Goal: Task Accomplishment & Management: Use online tool/utility

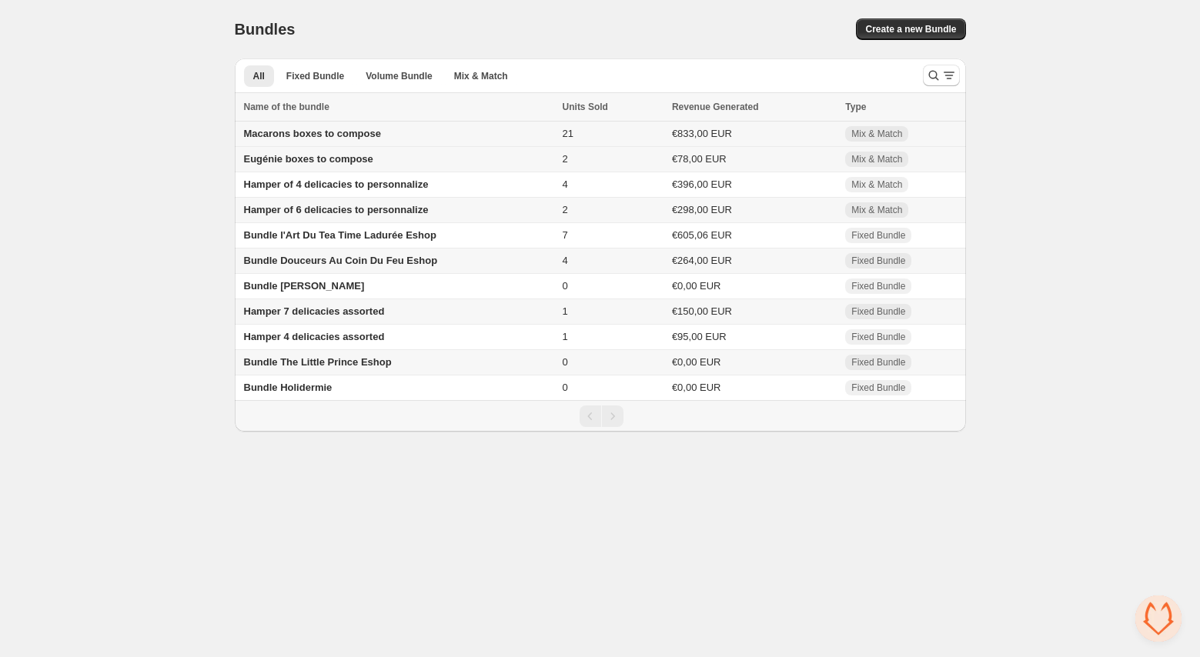
click at [284, 135] on span "Macarons boxes to compose" at bounding box center [312, 134] width 137 height 12
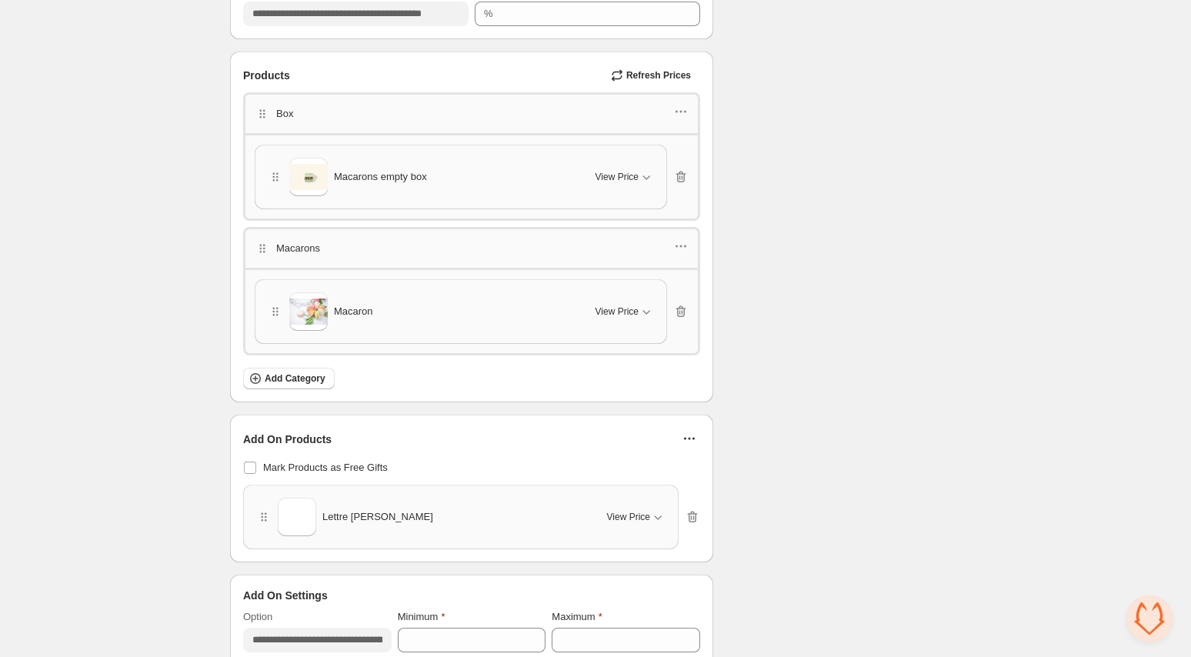
scroll to position [2196, 0]
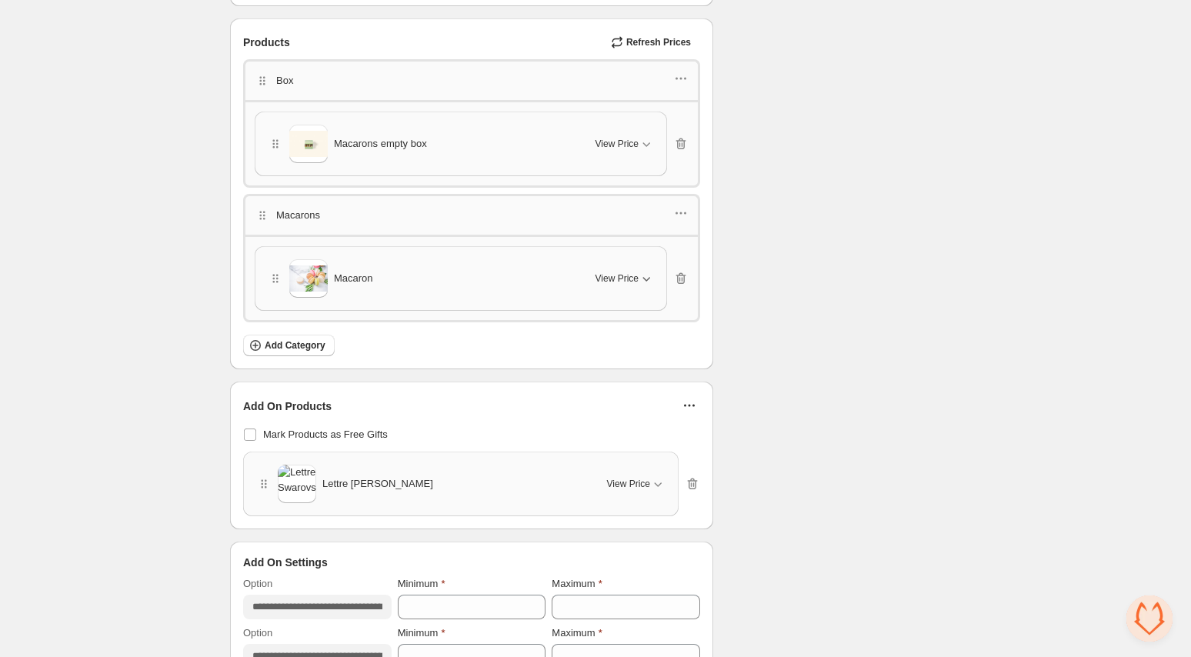
click at [651, 274] on icon "button" at bounding box center [646, 278] width 15 height 15
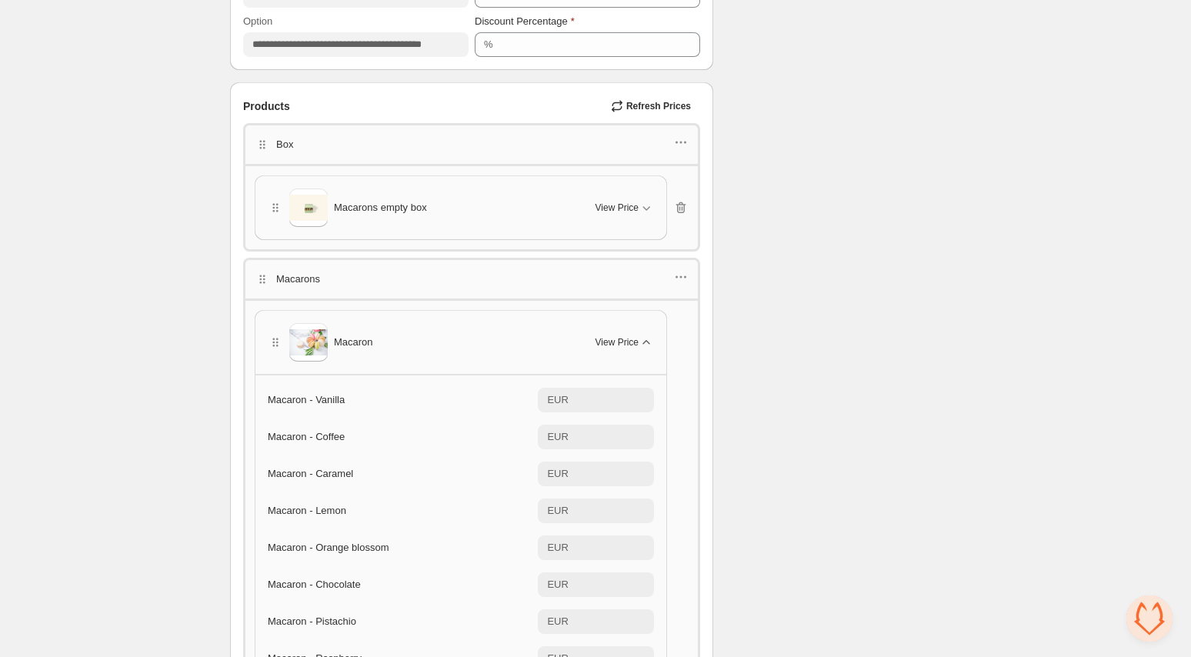
scroll to position [2132, 0]
click at [808, 215] on div "Checklist Status Success Active To change the bundle's status, please do so on …" at bounding box center [843, 35] width 235 height 4181
